Goal: Information Seeking & Learning: Learn about a topic

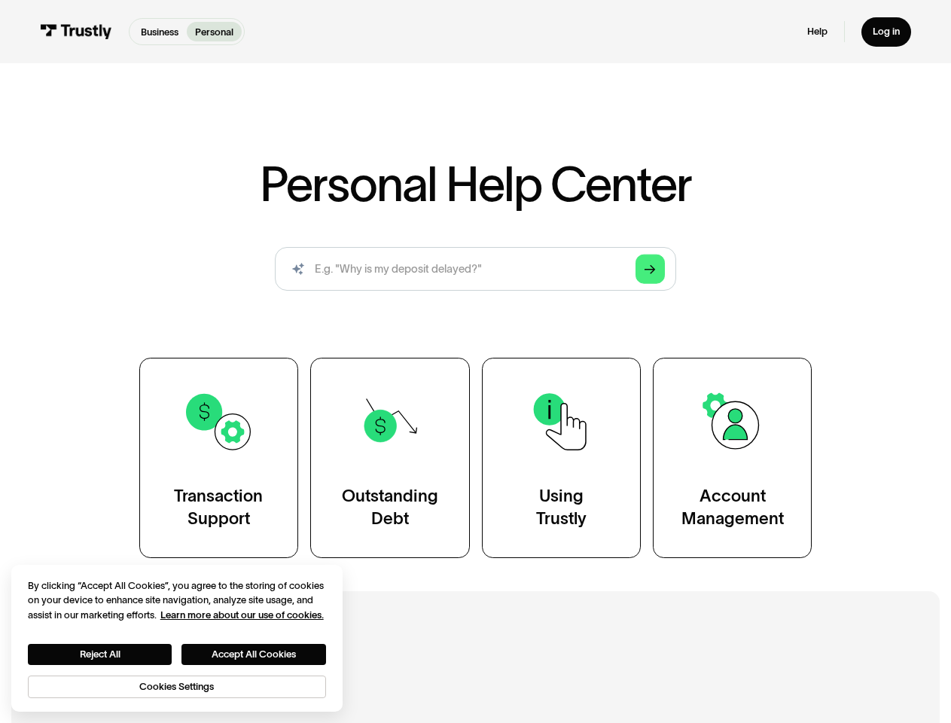
click at [475, 361] on div "Transaction Support Outstanding Debt Using Trustly Account Management" at bounding box center [475, 458] width 673 height 200
click at [651, 270] on icon "Arrow Right" at bounding box center [650, 269] width 11 height 11
click at [100, 654] on button "Reject All" at bounding box center [100, 654] width 145 height 21
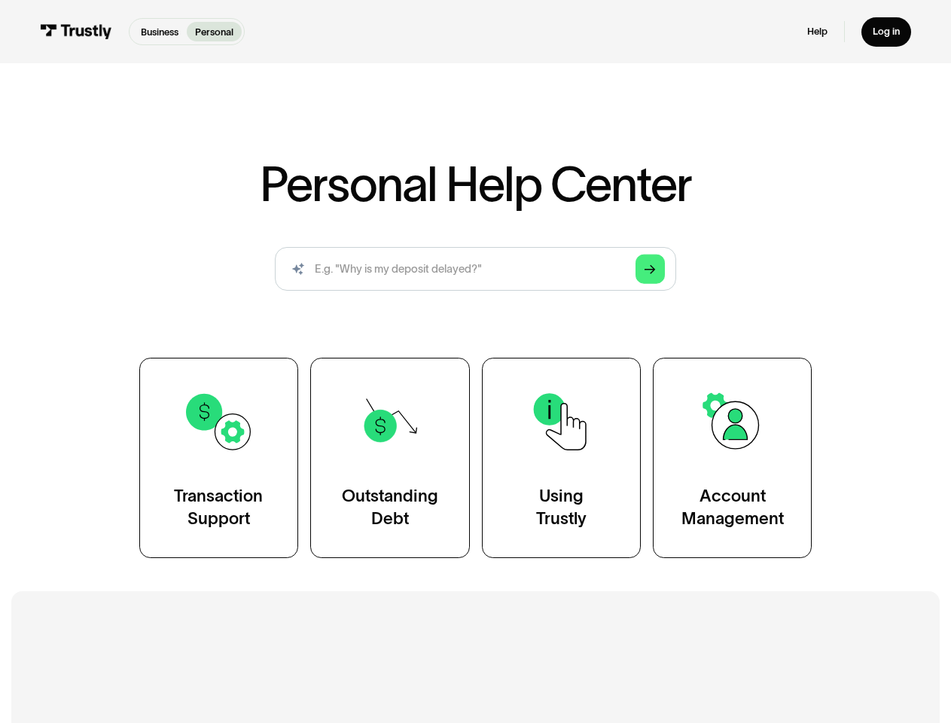
click at [255, 654] on button "Accept All Cookies" at bounding box center [253, 654] width 145 height 21
click at [178, 684] on h2 "Additional Resources" at bounding box center [475, 669] width 801 height 30
